Goal: Transaction & Acquisition: Purchase product/service

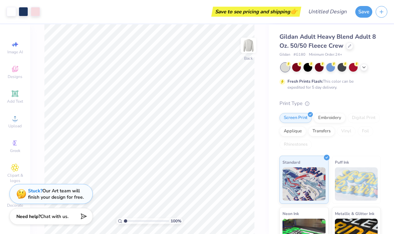
click at [364, 66] on icon at bounding box center [363, 67] width 5 height 5
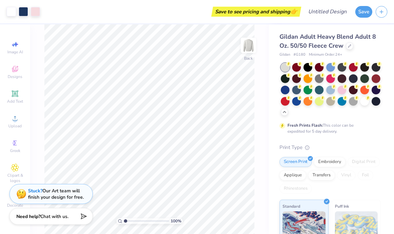
click at [346, 45] on div at bounding box center [349, 45] width 7 height 7
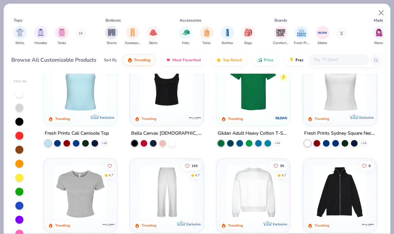
scroll to position [112, 0]
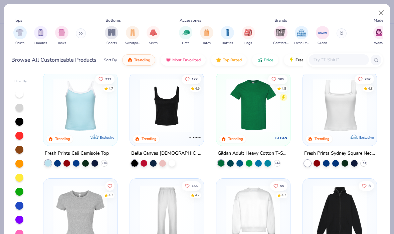
click at [340, 112] on img at bounding box center [339, 106] width 60 height 54
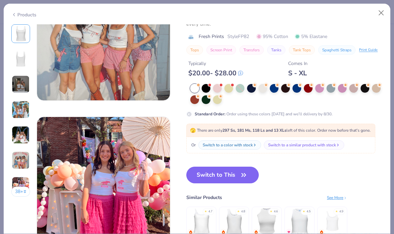
scroll to position [866, 0]
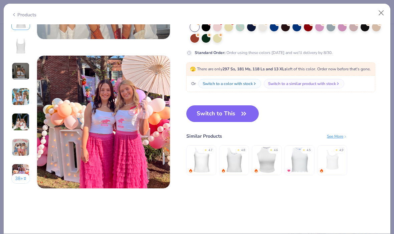
click at [235, 112] on button "Switch to This" at bounding box center [222, 113] width 72 height 17
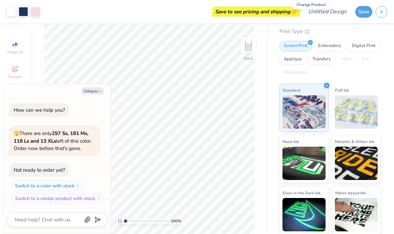
scroll to position [53, 0]
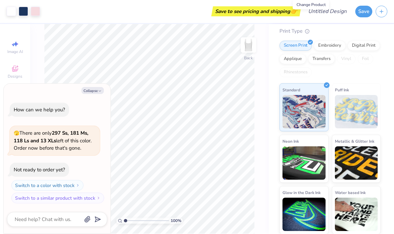
click at [334, 44] on div "Embroidery" at bounding box center [330, 46] width 32 height 10
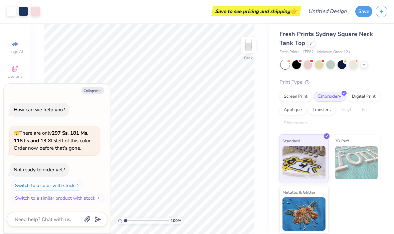
scroll to position [2, 0]
click at [89, 88] on button "Collapse" at bounding box center [92, 90] width 22 height 7
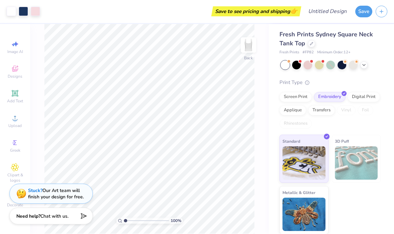
click at [365, 9] on button "Save" at bounding box center [363, 12] width 17 height 12
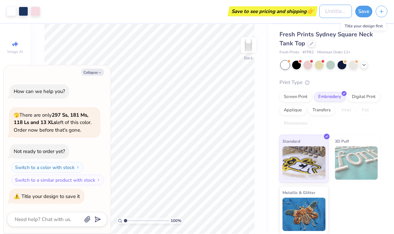
click at [329, 14] on input "Design Title" at bounding box center [335, 11] width 33 height 13
type textarea "x"
type input "k"
type textarea "x"
type input "ka"
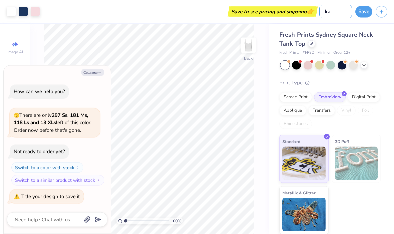
type textarea "x"
type input "kap"
type textarea "x"
type input "kapp"
type textarea "x"
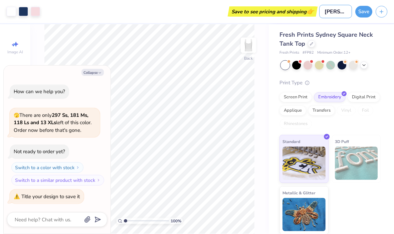
type input "kappa"
type textarea "x"
type input "kappa"
type textarea "x"
type input "kappa p"
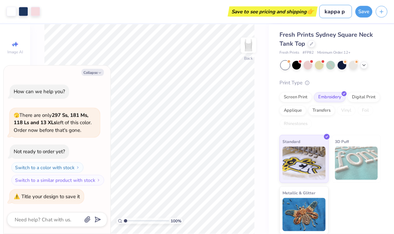
type textarea "x"
type input "kappa po"
type textarea "x"
type input "kappa pol"
type textarea "x"
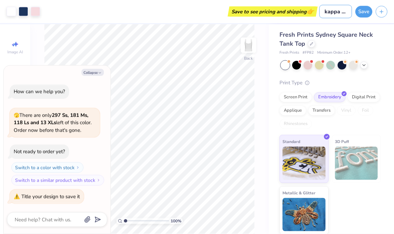
type input "kappa polk"
type textarea "x"
type input "kappa polka"
type textarea "x"
type input "kappa polka"
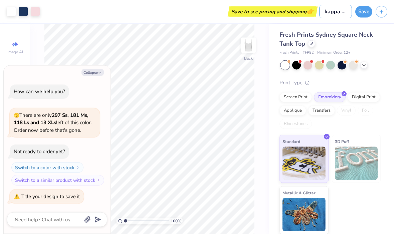
type textarea "x"
type input "kappa polka d"
type textarea "x"
type input "kappa polka do"
type textarea "x"
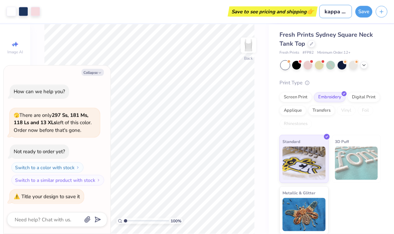
type input "kappa polka dot"
type textarea "x"
type input "kappa polka dot"
type textarea "x"
type input "kappa polka dot t"
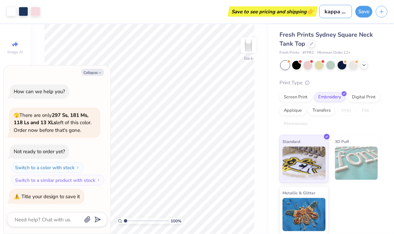
type textarea "x"
type input "kappa polka dot ta"
type textarea "x"
type input "kappa polka dot tan"
type textarea "x"
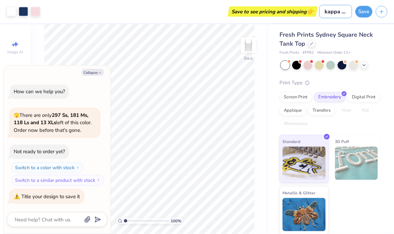
type input "kappa polka dot tank"
type textarea "x"
type input "kappa polka dot tank"
click at [360, 11] on button "Save" at bounding box center [363, 12] width 17 height 12
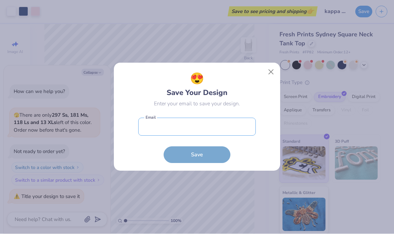
click at [234, 131] on input "email" at bounding box center [196, 127] width 117 height 18
type textarea "x"
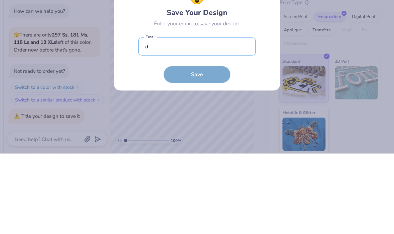
type input "de"
type textarea "x"
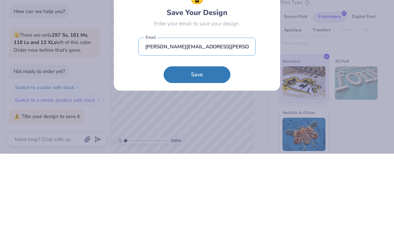
type input "degroote@lawrence.edu"
click at [183, 147] on button "Save" at bounding box center [196, 155] width 67 height 17
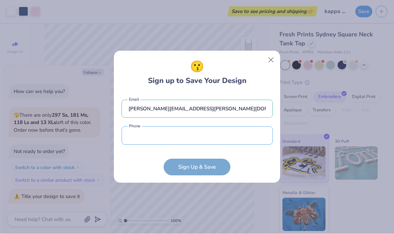
click at [235, 139] on input "tel" at bounding box center [196, 136] width 151 height 18
type textarea "x"
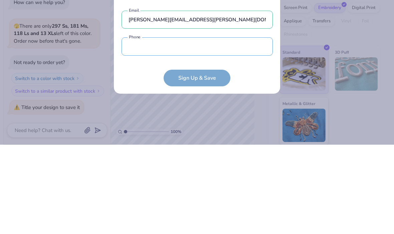
type input "(262) 456-8161"
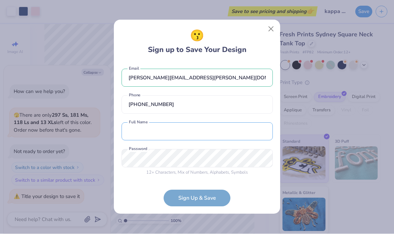
click at [204, 132] on input "text" at bounding box center [196, 132] width 151 height 18
type textarea "x"
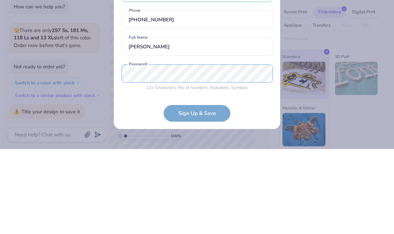
click at [228, 71] on div "degroote@lawrence.edu Email (262) 456-8161 Phone Emma Both first and last name …" at bounding box center [196, 120] width 151 height 117
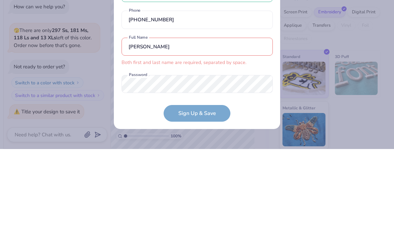
click at [244, 123] on input "Emma" at bounding box center [196, 132] width 151 height 18
type input "Emma"
type input "Emma DeGroot"
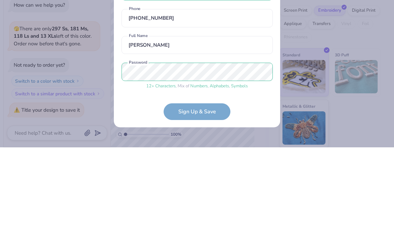
scroll to position [25, 0]
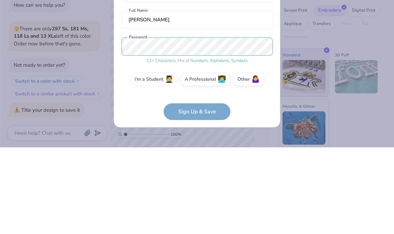
click at [148, 159] on label "I'm a Student 🧑‍🎓" at bounding box center [153, 165] width 47 height 13
click at [195, 191] on input "I'm a Student 🧑‍🎓" at bounding box center [197, 193] width 4 height 4
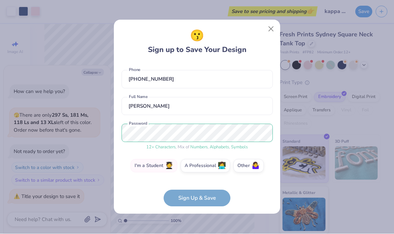
scroll to position [49, 0]
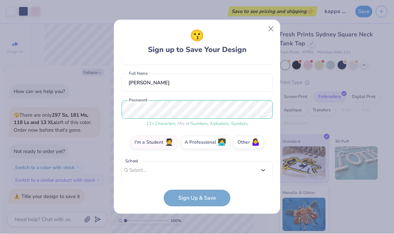
type textarea "x"
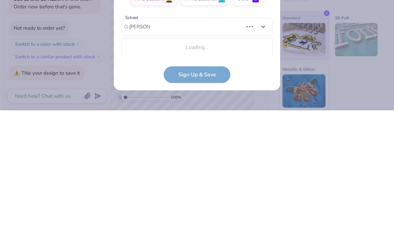
scroll to position [69, 0]
type input "lawrence uni"
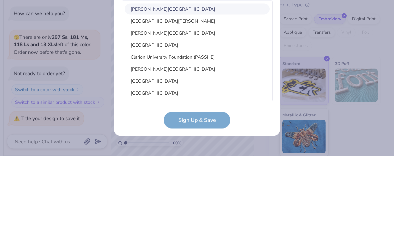
type textarea "x"
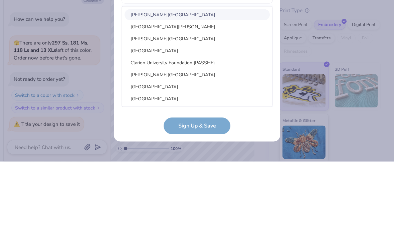
click at [194, 106] on div "Lawrence Technological University" at bounding box center [196, 111] width 145 height 11
type input "lawrence uni"
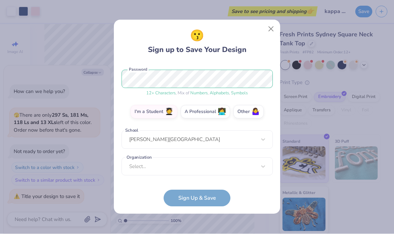
scroll to position [79, 0]
type textarea "x"
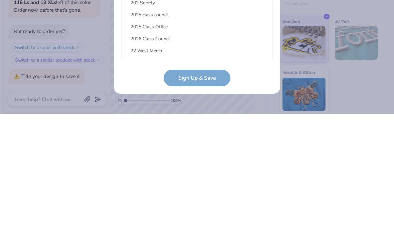
scroll to position [101, 0]
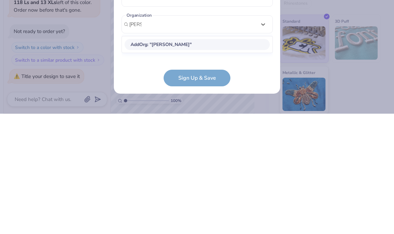
type input "kappa"
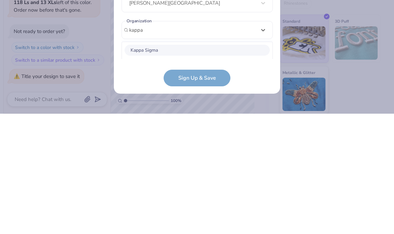
scroll to position [179, 0]
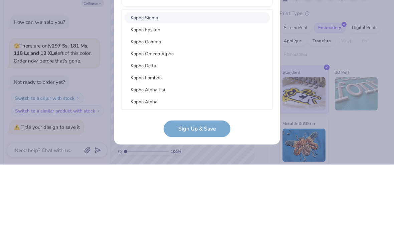
type textarea "x"
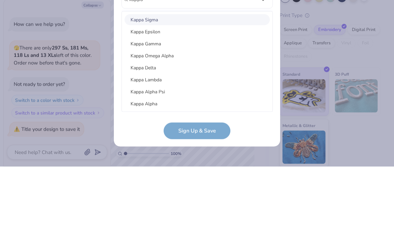
click at [169, 106] on div "Kappa Gamma" at bounding box center [196, 111] width 145 height 11
type input "kappa"
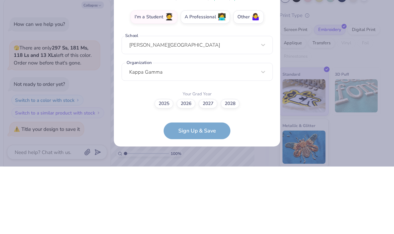
scroll to position [106, 0]
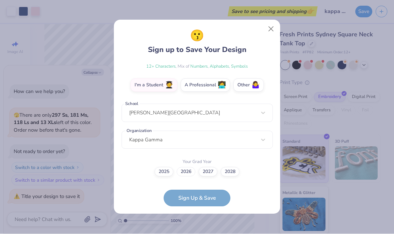
click at [186, 168] on label "2026" at bounding box center [186, 171] width 19 height 9
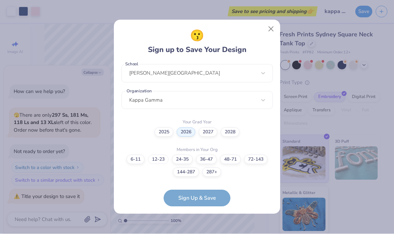
click at [159, 160] on label "12-23" at bounding box center [158, 159] width 21 height 9
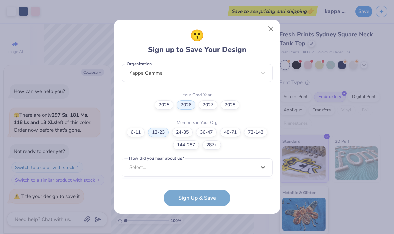
scroll to position [273, 0]
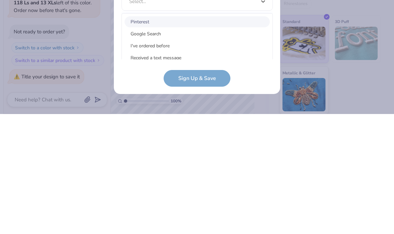
click at [186, 136] on div "Pinterest" at bounding box center [196, 141] width 145 height 11
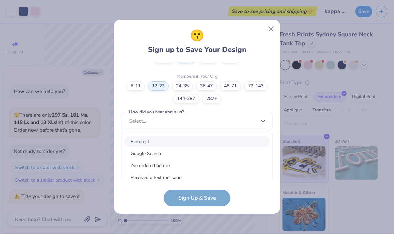
scroll to position [173, 0]
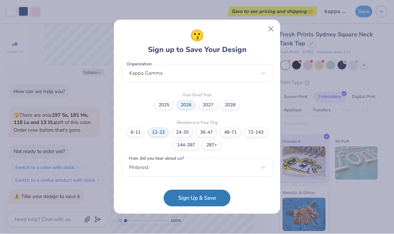
click at [190, 195] on button "Sign Up & Save" at bounding box center [196, 198] width 67 height 17
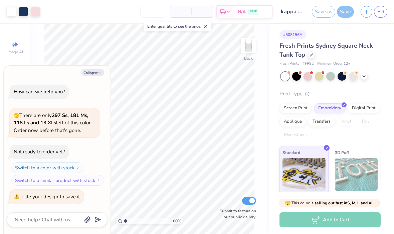
click at [348, 12] on div "Save" at bounding box center [345, 12] width 17 height 12
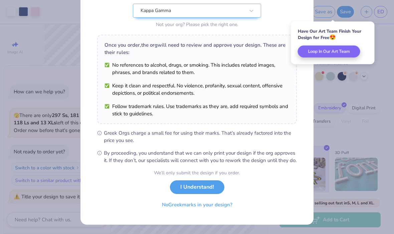
scroll to position [78, 0]
click at [210, 191] on button "I Understand!" at bounding box center [197, 188] width 54 height 14
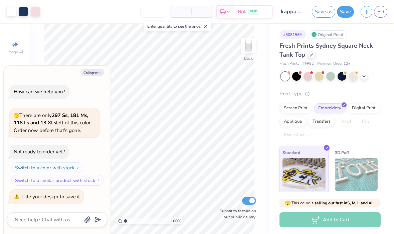
click at [358, 220] on div "Add to Cart" at bounding box center [329, 220] width 101 height 15
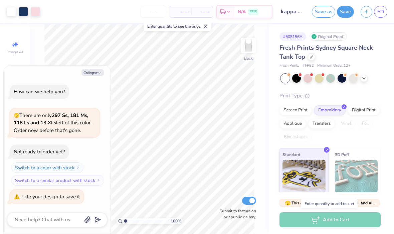
click at [90, 75] on button "Collapse" at bounding box center [92, 72] width 22 height 7
type textarea "x"
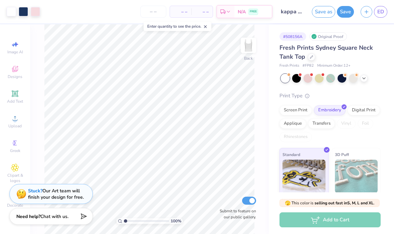
click at [364, 14] on button "button" at bounding box center [366, 12] width 12 height 12
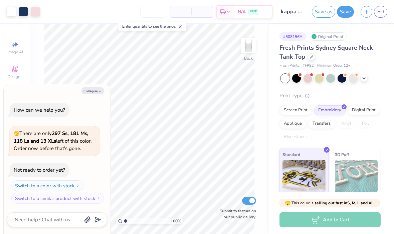
type textarea "x"
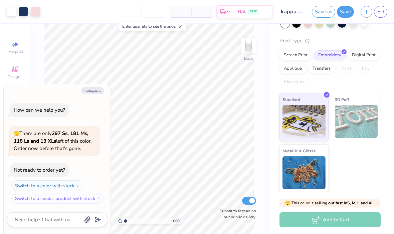
scroll to position [55, 0]
click at [350, 220] on div "Add to Cart" at bounding box center [329, 220] width 101 height 15
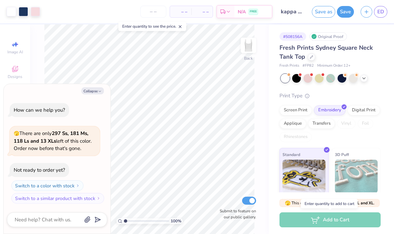
scroll to position [0, 0]
click at [156, 11] on input "number" at bounding box center [153, 12] width 26 height 12
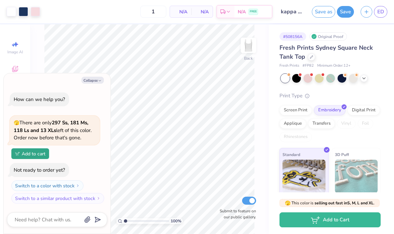
click at [181, 13] on span "N/A" at bounding box center [180, 11] width 13 height 7
type input "12"
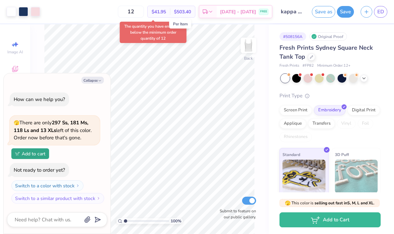
click at [144, 9] on input "12" at bounding box center [131, 12] width 26 height 12
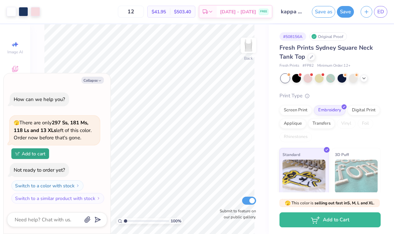
click at [102, 79] on button "Collapse" at bounding box center [92, 80] width 22 height 7
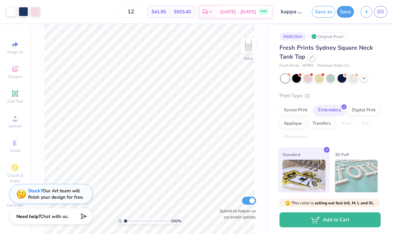
click at [297, 114] on div "Screen Print" at bounding box center [295, 110] width 32 height 10
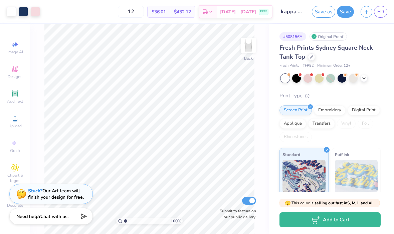
click at [365, 111] on div "Digital Print" at bounding box center [363, 110] width 32 height 10
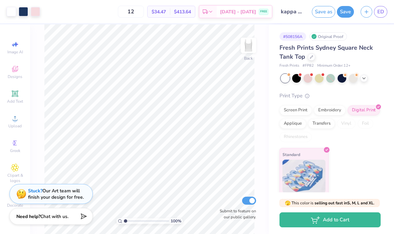
click at [290, 126] on div "Applique" at bounding box center [292, 124] width 27 height 10
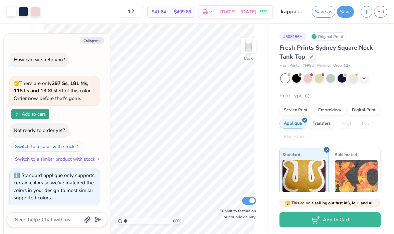
click at [323, 120] on div "Transfers" at bounding box center [321, 124] width 27 height 10
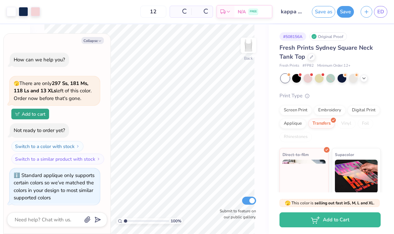
scroll to position [40, 0]
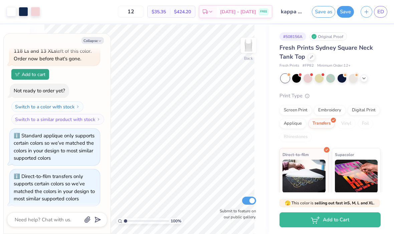
click at [299, 113] on div "Screen Print" at bounding box center [295, 110] width 32 height 10
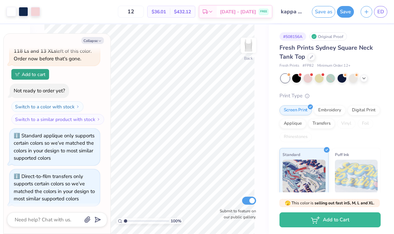
type textarea "x"
